Goal: Task Accomplishment & Management: Complete application form

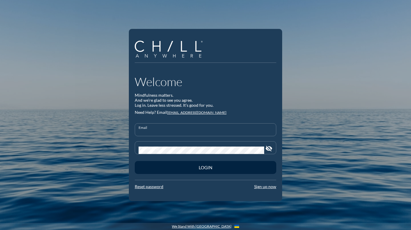
click at [158, 129] on input "Email" at bounding box center [206, 132] width 134 height 7
type input "[PERSON_NAME][EMAIL_ADDRESS][DOMAIN_NAME]"
click at [135, 161] on button "Login" at bounding box center [205, 167] width 141 height 13
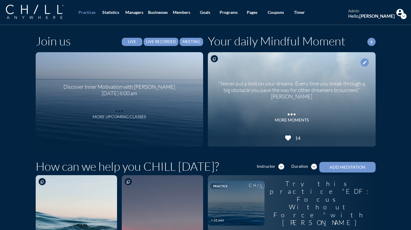
click at [121, 118] on div "More Upcoming Classes" at bounding box center [119, 116] width 53 height 5
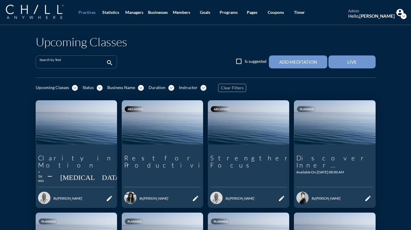
click at [74, 63] on input "Search by Text" at bounding box center [71, 64] width 65 height 7
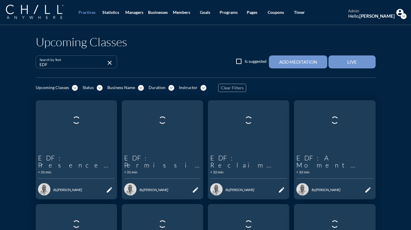
type input "EDF"
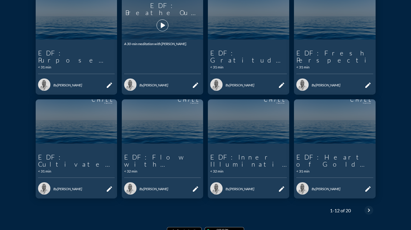
scroll to position [233, 0]
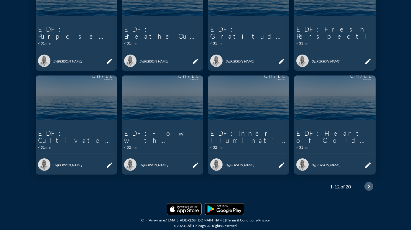
click at [366, 187] on icon "chevron_right" at bounding box center [368, 186] width 7 height 7
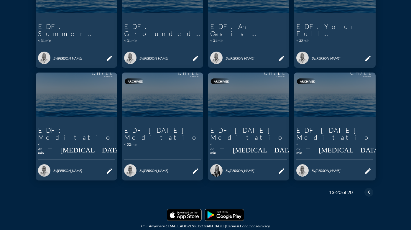
scroll to position [131, 0]
click at [368, 189] on icon "chevron_left" at bounding box center [368, 192] width 7 height 7
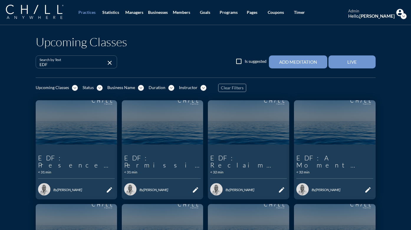
click at [298, 59] on div "Add Meditation" at bounding box center [298, 61] width 38 height 5
click at [90, 12] on div "Practices" at bounding box center [86, 12] width 17 height 5
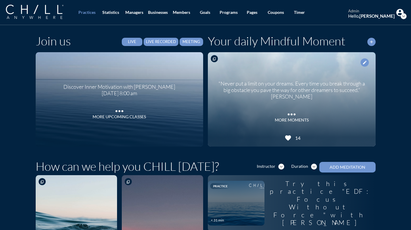
click at [132, 42] on div "Live" at bounding box center [132, 41] width 12 height 5
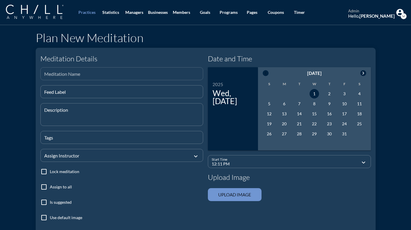
click at [127, 73] on input "Meditation Name" at bounding box center [121, 76] width 155 height 7
type input "EDF: Strength in Stillness"
click at [62, 110] on div "Description" at bounding box center [123, 114] width 159 height 22
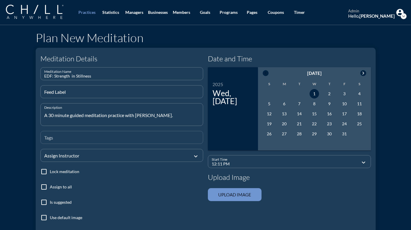
type textarea "A 30 minute guided meditation practice with [PERSON_NAME]."
click at [54, 137] on input "Tags" at bounding box center [121, 139] width 155 height 7
type input "meditation, mindfulness, stillness"
click at [75, 157] on div at bounding box center [117, 155] width 147 height 20
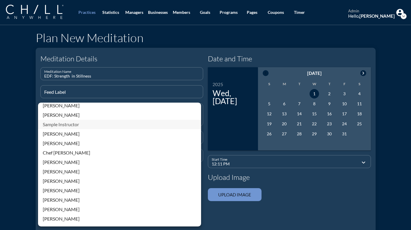
scroll to position [126, 0]
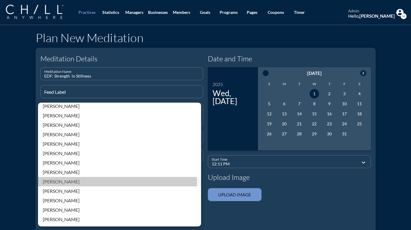
click at [55, 182] on div "[PERSON_NAME]" at bounding box center [120, 181] width 154 height 7
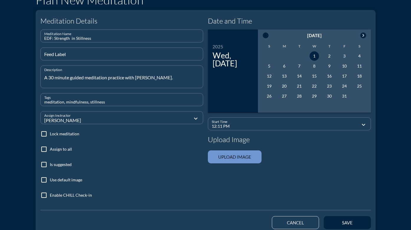
scroll to position [38, 0]
click at [41, 178] on div at bounding box center [44, 179] width 10 height 10
checkbox input "true"
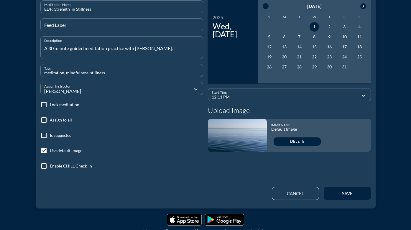
scroll to position [70, 0]
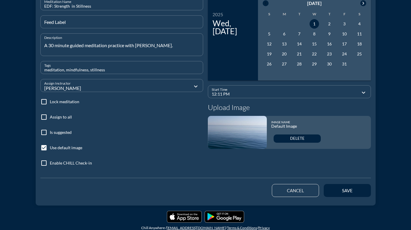
click at [227, 92] on input "12:11 PM" at bounding box center [285, 93] width 147 height 7
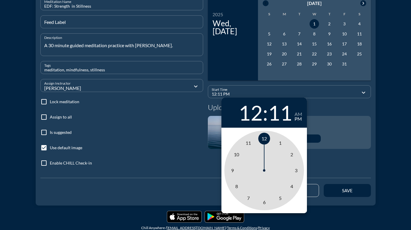
click at [279, 113] on div "11" at bounding box center [280, 112] width 24 height 21
type input "12:00 PM"
click at [263, 138] on span "00" at bounding box center [263, 139] width 5 height 6
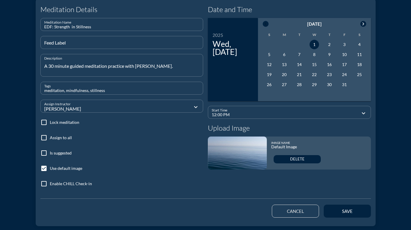
scroll to position [49, 0]
click at [349, 213] on div "save" at bounding box center [347, 211] width 27 height 5
type input "12:14 PM"
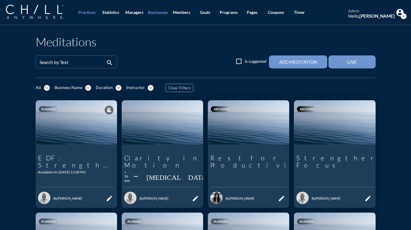
click at [161, 12] on div "Businesses" at bounding box center [158, 12] width 20 height 5
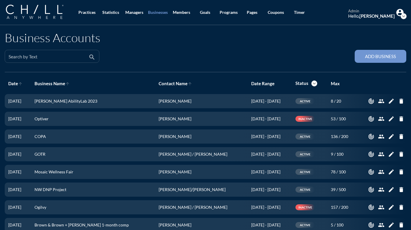
click at [79, 56] on input "Search by Text" at bounding box center [48, 58] width 79 height 7
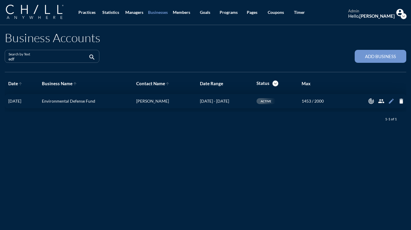
type input "edf"
click at [388, 102] on icon "edit" at bounding box center [391, 101] width 6 height 6
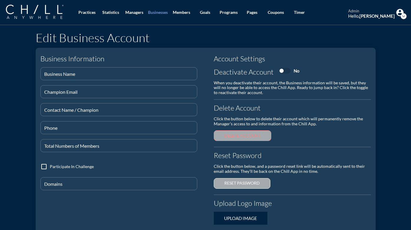
type input "Environmental Defense Fund"
type input "[EMAIL_ADDRESS][DOMAIN_NAME]"
type input "[PERSON_NAME]"
type input "[PHONE_NUMBER]"
type input "2000"
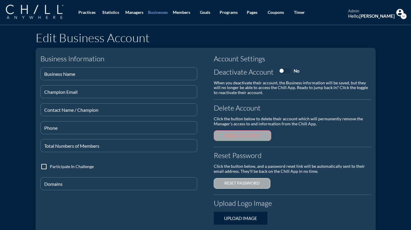
type input "@[DOMAIN_NAME]"
checkbox input "true"
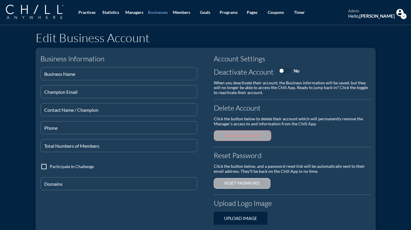
checkbox input "true"
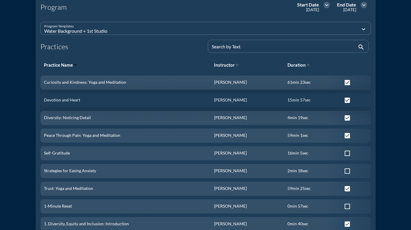
scroll to position [255, 0]
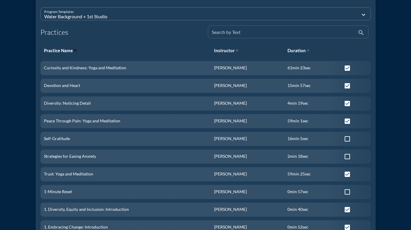
click at [284, 33] on input "Search by Text" at bounding box center [284, 34] width 145 height 7
type input "s"
checkbox input "false"
checkbox input "true"
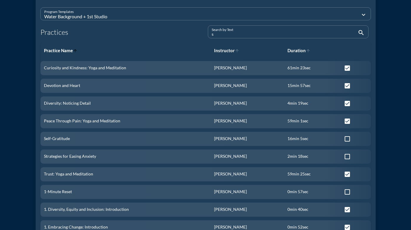
checkbox input "true"
checkbox input "false"
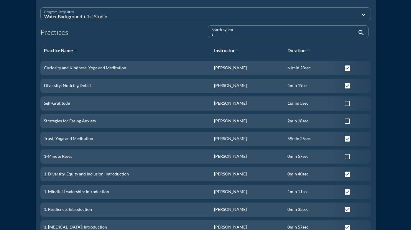
type input "st"
checkbox input "false"
checkbox input "true"
checkbox input "false"
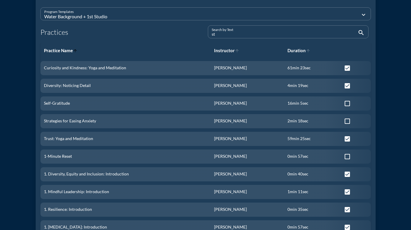
checkbox input "true"
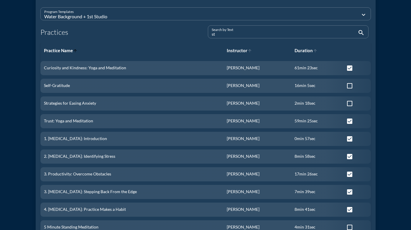
type input "str"
checkbox input "false"
checkbox input "true"
checkbox input "false"
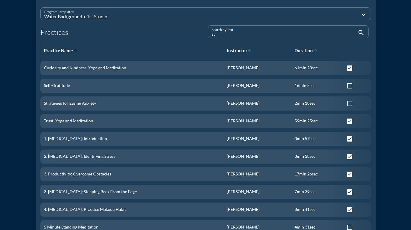
checkbox input "true"
checkbox input "false"
type input "stre"
checkbox input "true"
checkbox input "false"
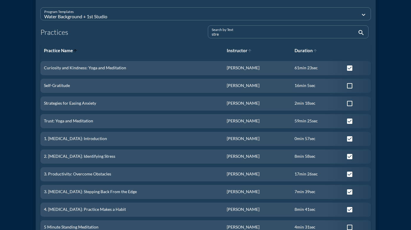
checkbox input "false"
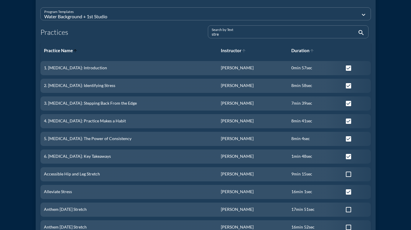
type input "stren"
checkbox input "false"
checkbox input "true"
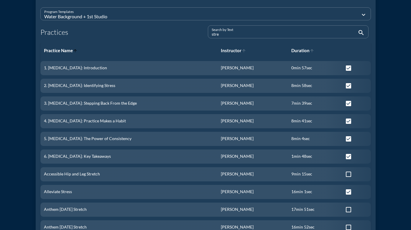
checkbox input "true"
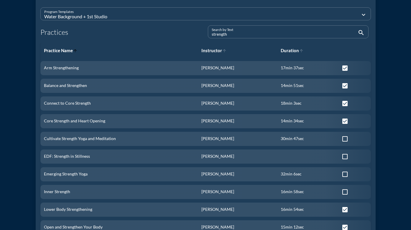
click at [359, 32] on icon "search" at bounding box center [361, 32] width 7 height 7
click at [324, 34] on input "strength" at bounding box center [284, 34] width 145 height 7
type input "s"
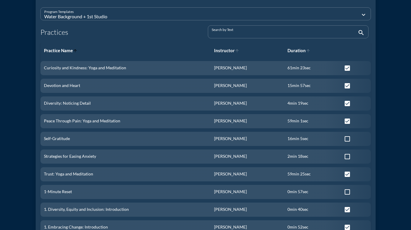
checkbox input "true"
checkbox input "false"
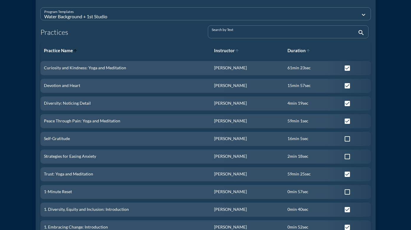
checkbox input "false"
checkbox input "true"
checkbox input "false"
checkbox input "true"
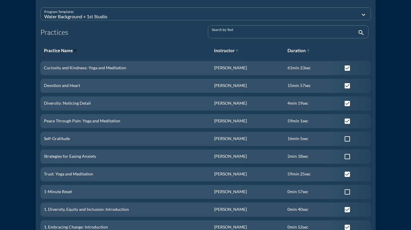
checkbox input "true"
type input "ED"
checkbox input "false"
checkbox input "true"
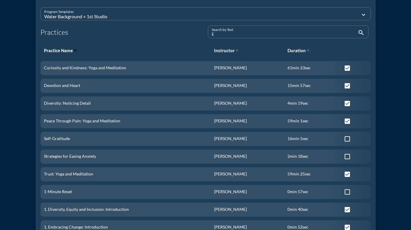
checkbox input "true"
checkbox input "false"
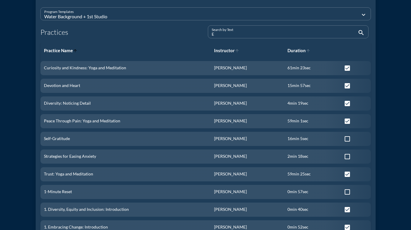
checkbox input "false"
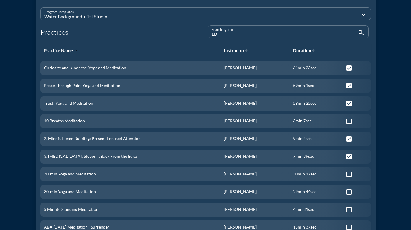
type input "EDF"
checkbox input "true"
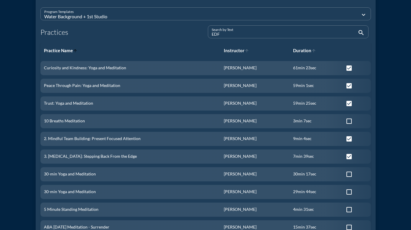
checkbox input "true"
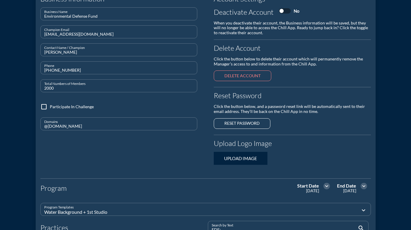
scroll to position [103, 0]
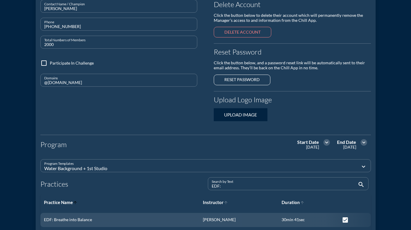
type input "EDF: S"
checkbox input "false"
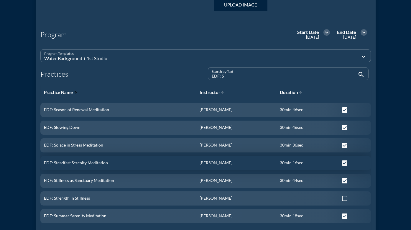
scroll to position [212, 0]
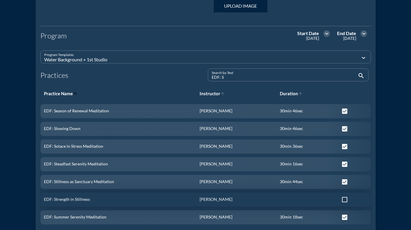
type input "EDF: S"
click at [340, 198] on div at bounding box center [345, 200] width 10 height 10
checkbox input "true"
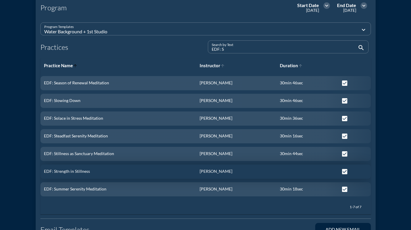
scroll to position [320, 0]
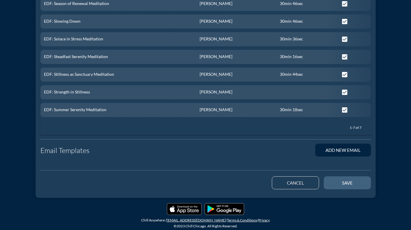
click at [350, 185] on div "save" at bounding box center [347, 182] width 27 height 5
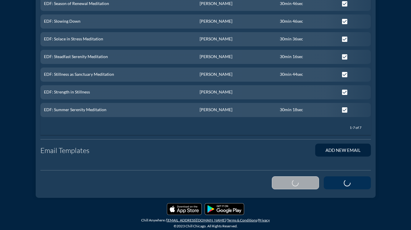
checkbox input "false"
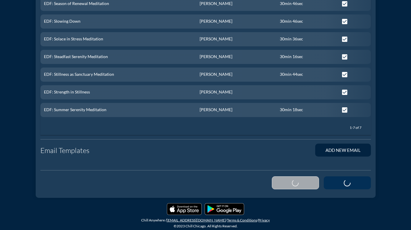
checkbox input "false"
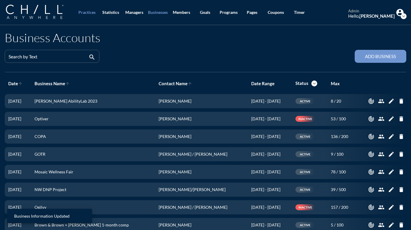
click at [87, 12] on div "Practices" at bounding box center [86, 12] width 17 height 5
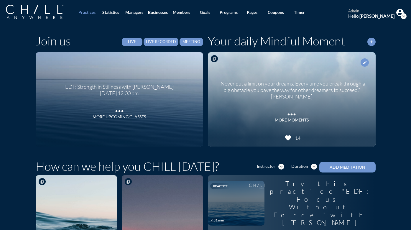
drag, startPoint x: 129, startPoint y: 114, endPoint x: 116, endPoint y: 149, distance: 37.0
click at [116, 149] on div "Join us Live Live Recorded Meeting EDF: Strength in [GEOGRAPHIC_DATA] with [PER…" at bounding box center [120, 92] width 168 height 117
click at [97, 117] on div "More Upcoming Classes" at bounding box center [119, 116] width 53 height 5
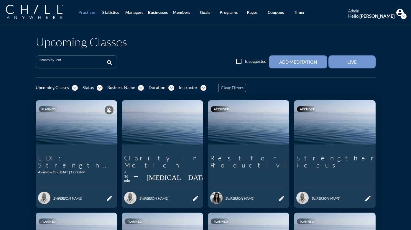
click at [71, 62] on input "Search by Text" at bounding box center [71, 64] width 65 height 7
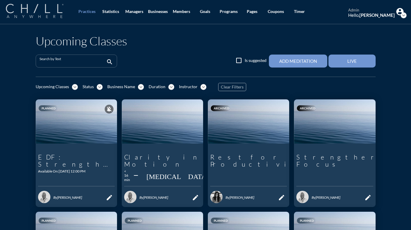
scroll to position [1, 0]
